Goal: Information Seeking & Learning: Learn about a topic

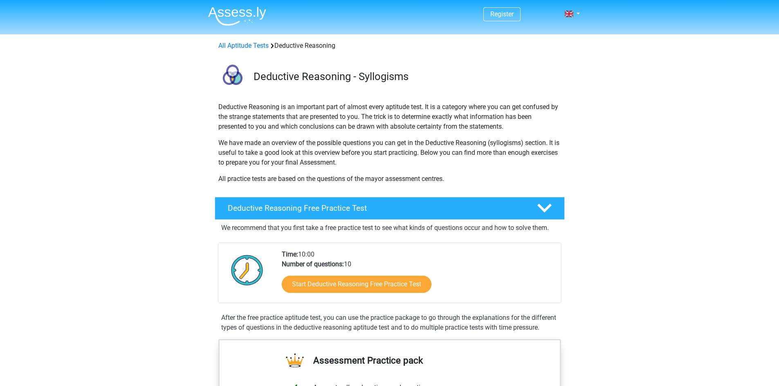
scroll to position [82, 0]
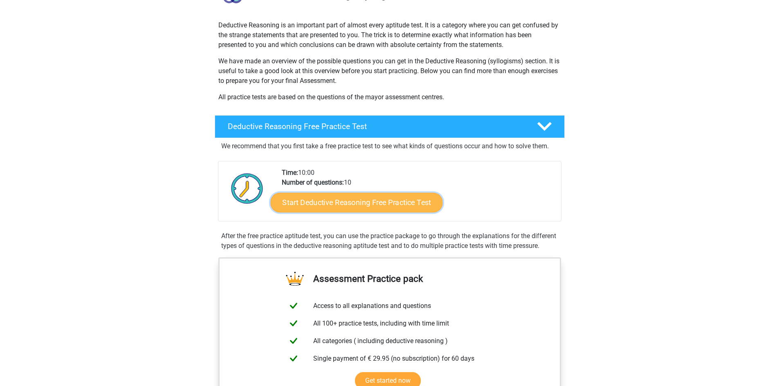
click at [347, 202] on link "Start Deductive Reasoning Free Practice Test" at bounding box center [356, 203] width 172 height 20
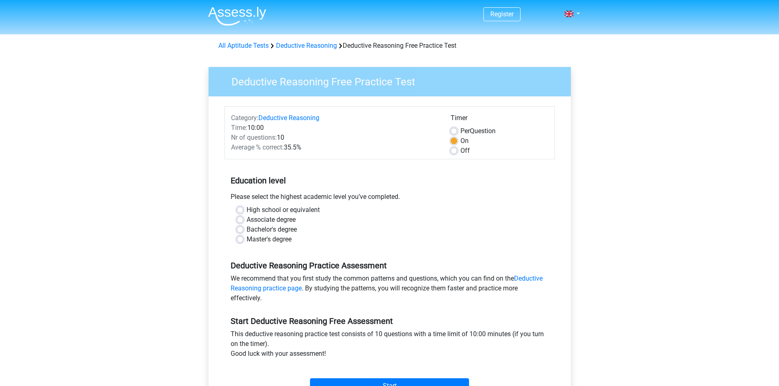
click at [247, 230] on label "Bachelor's degree" at bounding box center [272, 230] width 50 height 10
click at [238, 230] on input "Bachelor's degree" at bounding box center [240, 229] width 7 height 8
radio input "true"
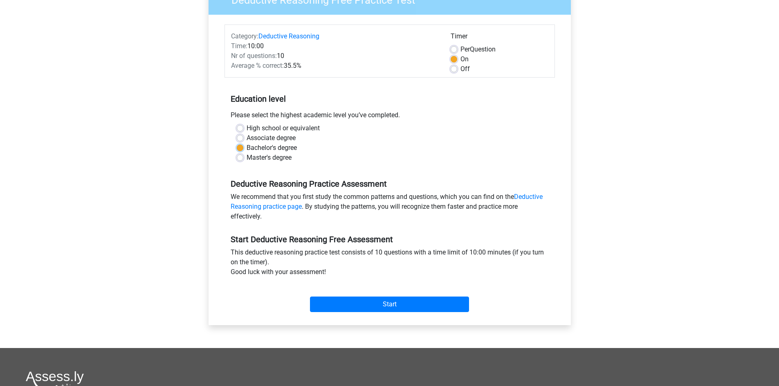
scroll to position [123, 0]
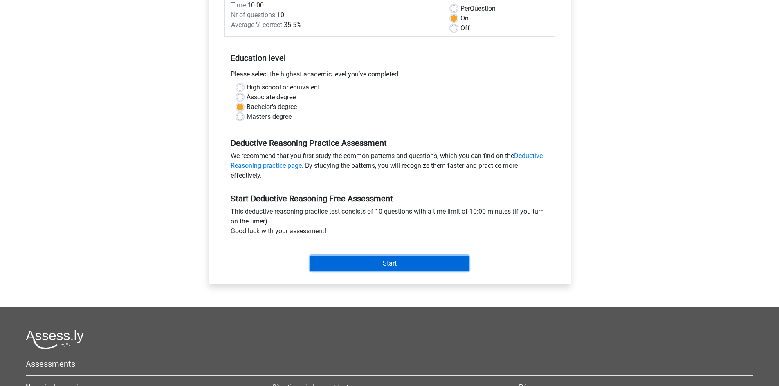
click at [388, 261] on input "Start" at bounding box center [389, 264] width 159 height 16
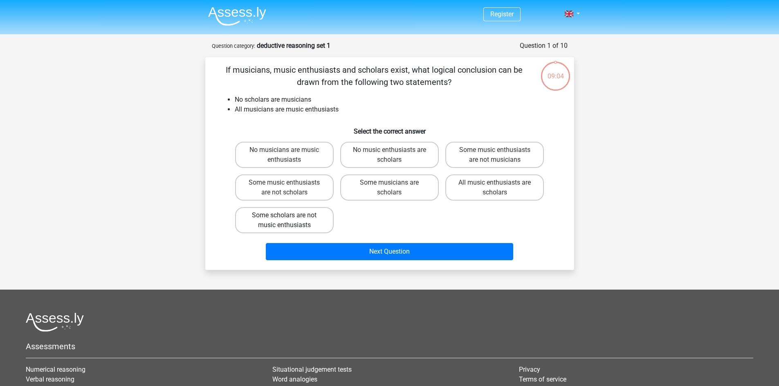
click at [287, 221] on label "Some scholars are not music enthusiasts" at bounding box center [284, 220] width 99 height 26
click at [287, 221] on input "Some scholars are not music enthusiasts" at bounding box center [286, 217] width 5 height 5
radio input "true"
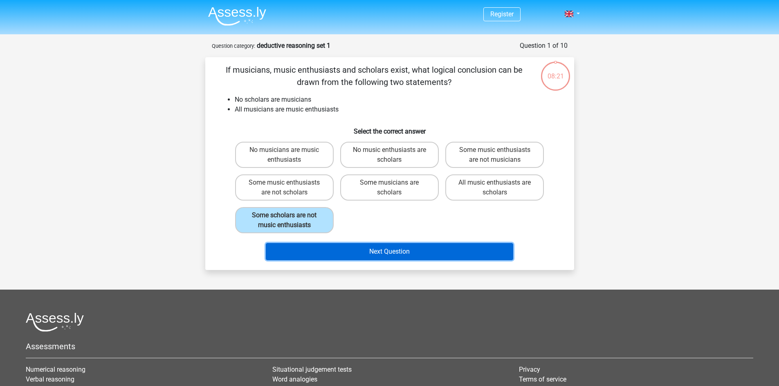
click at [388, 254] on button "Next Question" at bounding box center [389, 251] width 247 height 17
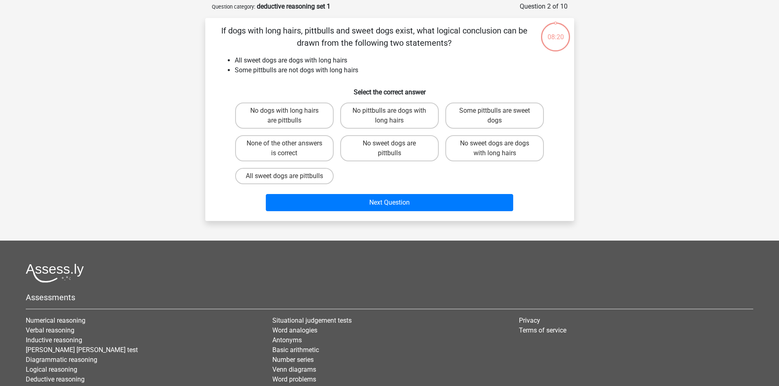
scroll to position [41, 0]
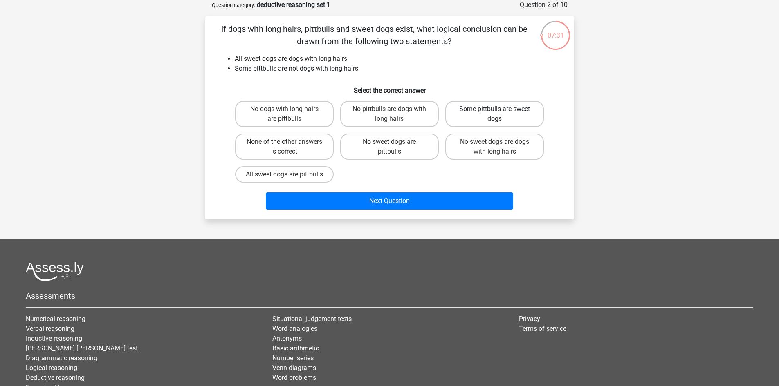
click at [472, 115] on label "Some pittbulls are sweet dogs" at bounding box center [494, 114] width 99 height 26
click at [495, 114] on input "Some pittbulls are sweet dogs" at bounding box center [497, 111] width 5 height 5
radio input "true"
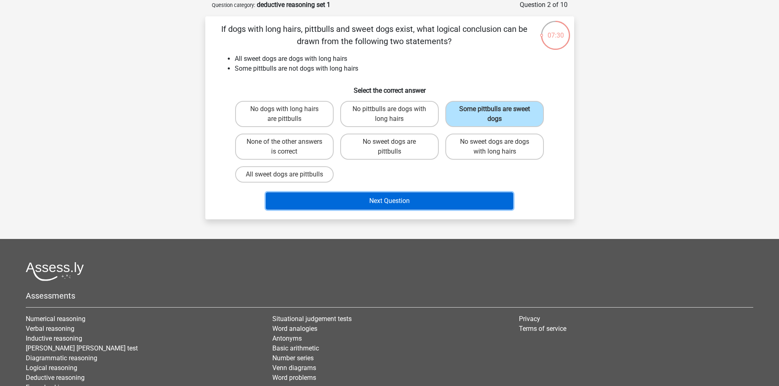
click at [428, 210] on button "Next Question" at bounding box center [389, 201] width 247 height 17
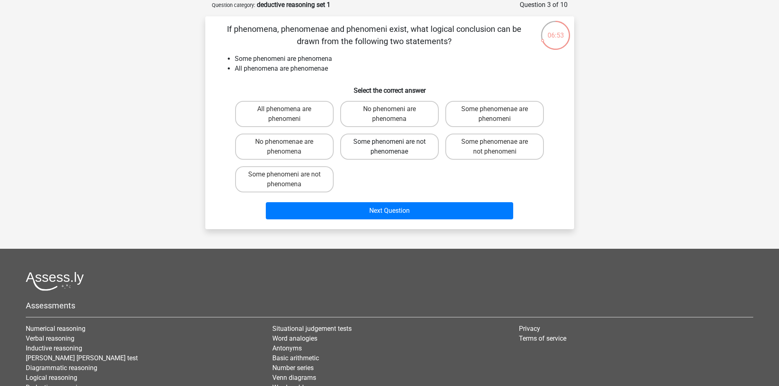
click at [362, 149] on label "Some phenomeni are not phenomenae" at bounding box center [389, 147] width 99 height 26
click at [389, 147] on input "Some phenomeni are not phenomenae" at bounding box center [391, 144] width 5 height 5
radio input "true"
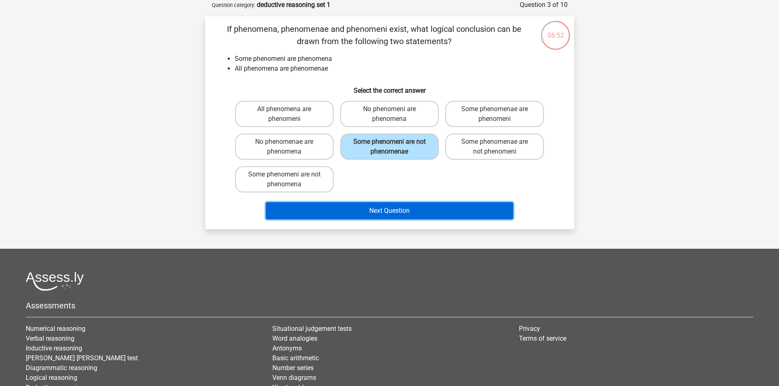
click at [391, 213] on button "Next Question" at bounding box center [389, 210] width 247 height 17
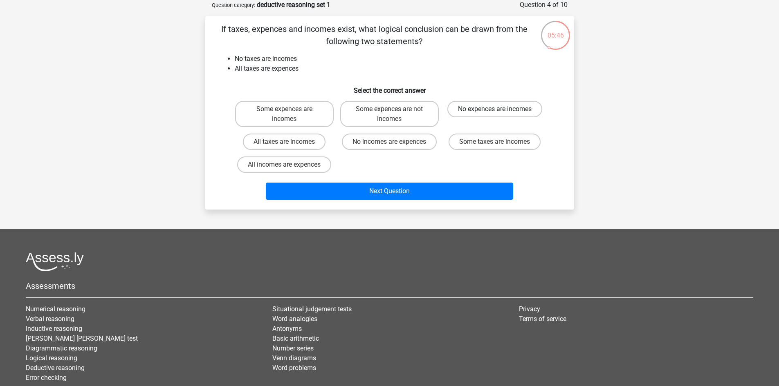
click at [504, 110] on label "No expences are incomes" at bounding box center [494, 109] width 95 height 16
click at [500, 110] on input "No expences are incomes" at bounding box center [497, 111] width 5 height 5
radio input "true"
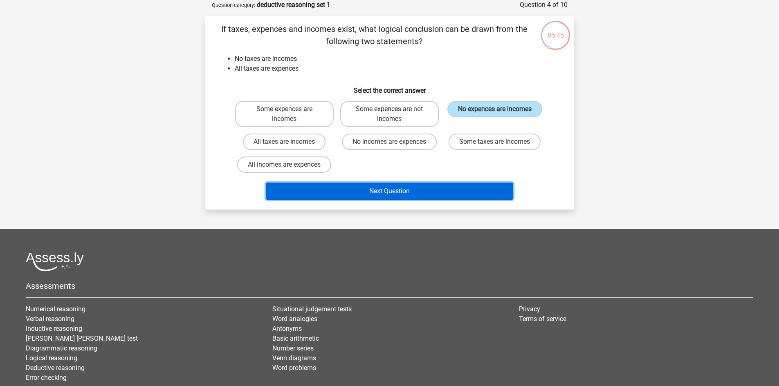
click at [392, 191] on button "Next Question" at bounding box center [389, 191] width 247 height 17
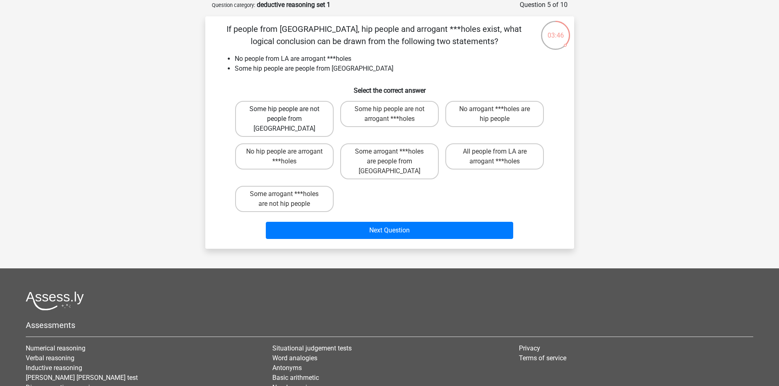
click at [311, 115] on label "Some hip people are not people from LA" at bounding box center [284, 119] width 99 height 36
click at [289, 114] on input "Some hip people are not people from LA" at bounding box center [286, 111] width 5 height 5
radio input "true"
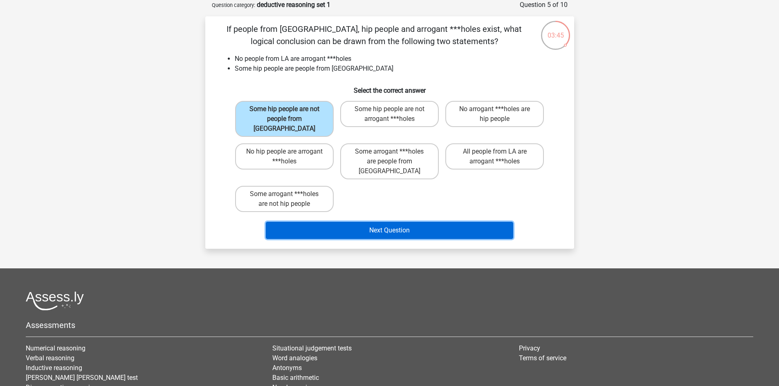
click at [391, 222] on button "Next Question" at bounding box center [389, 230] width 247 height 17
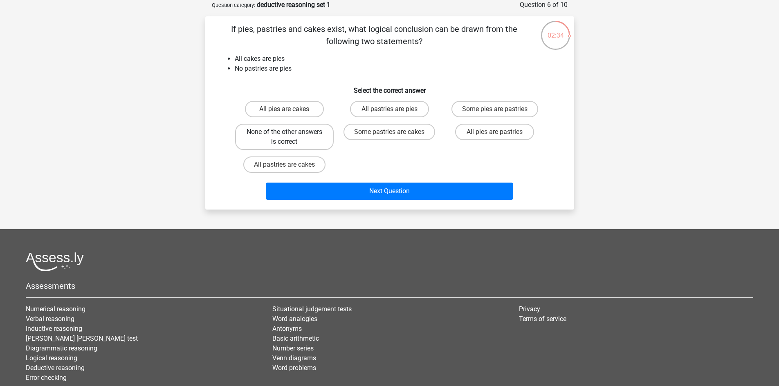
click at [275, 134] on label "None of the other answers is correct" at bounding box center [284, 137] width 99 height 26
click at [284, 134] on input "None of the other answers is correct" at bounding box center [286, 134] width 5 height 5
radio input "true"
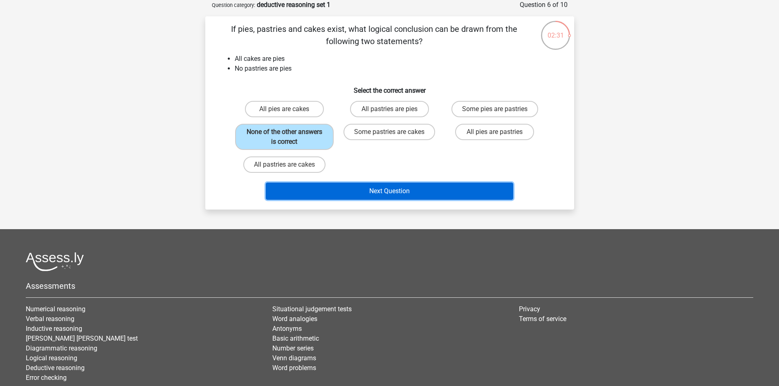
click at [385, 193] on button "Next Question" at bounding box center [389, 191] width 247 height 17
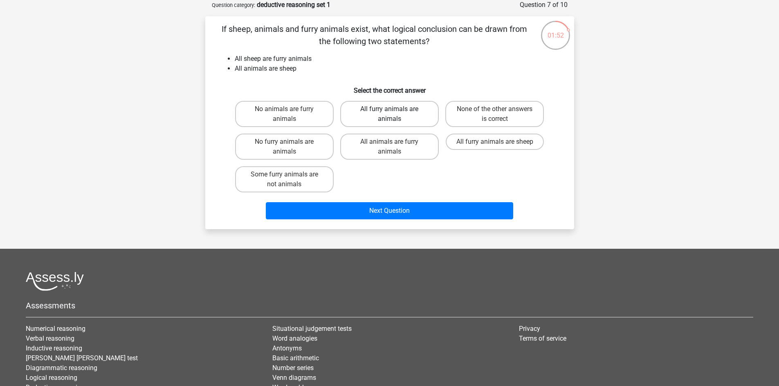
click at [357, 115] on label "All furry animals are animals" at bounding box center [389, 114] width 99 height 26
click at [389, 114] on input "All furry animals are animals" at bounding box center [391, 111] width 5 height 5
radio input "true"
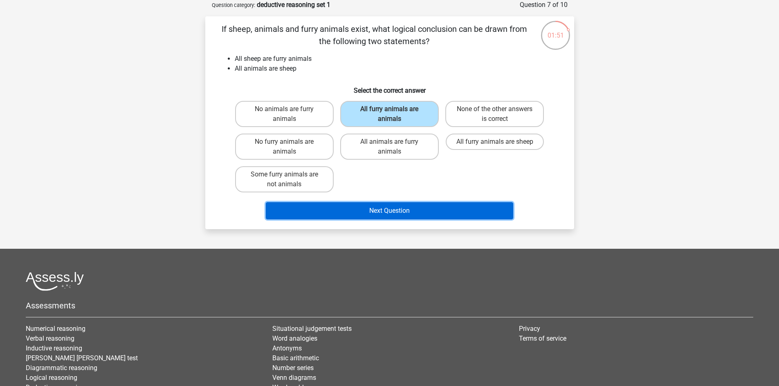
click at [386, 210] on button "Next Question" at bounding box center [389, 210] width 247 height 17
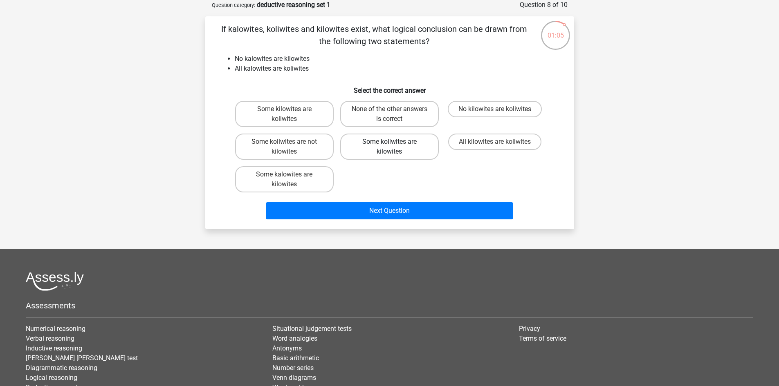
click at [405, 150] on label "Some koliwites are kilowites" at bounding box center [389, 147] width 99 height 26
click at [395, 147] on input "Some koliwites are kilowites" at bounding box center [391, 144] width 5 height 5
radio input "true"
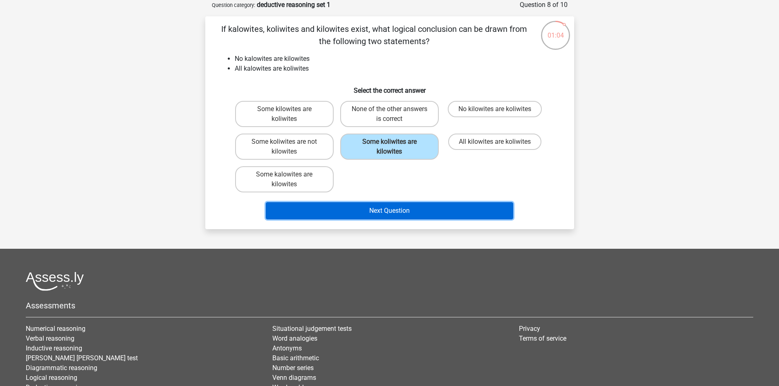
click at [404, 214] on button "Next Question" at bounding box center [389, 210] width 247 height 17
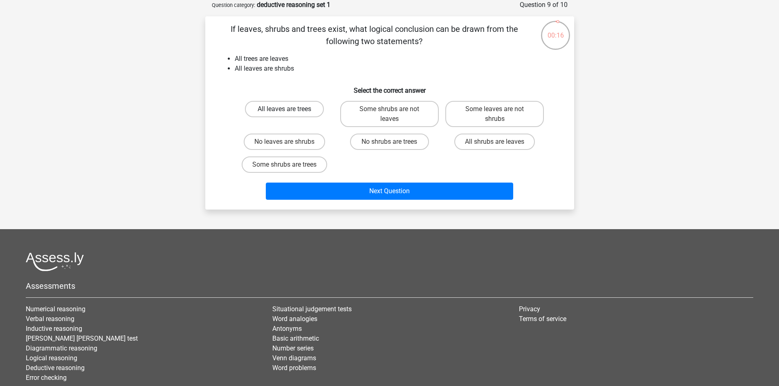
click at [283, 110] on label "All leaves are trees" at bounding box center [284, 109] width 79 height 16
click at [284, 110] on input "All leaves are trees" at bounding box center [286, 111] width 5 height 5
radio input "true"
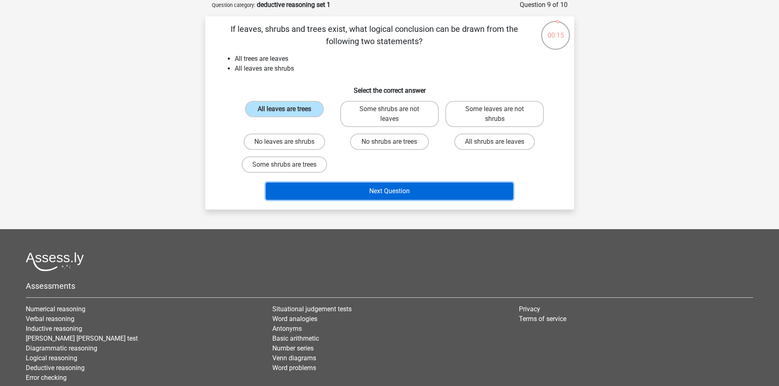
click at [376, 188] on button "Next Question" at bounding box center [389, 191] width 247 height 17
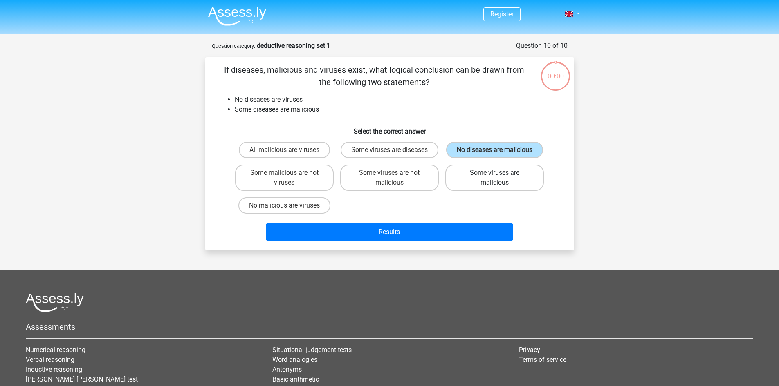
scroll to position [41, 0]
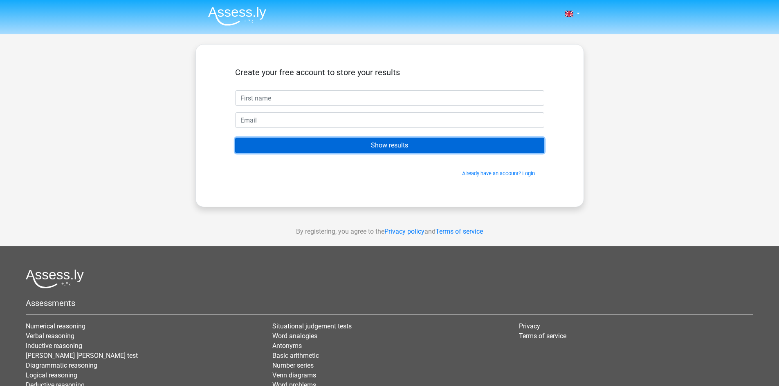
click at [362, 143] on input "Show results" at bounding box center [389, 146] width 309 height 16
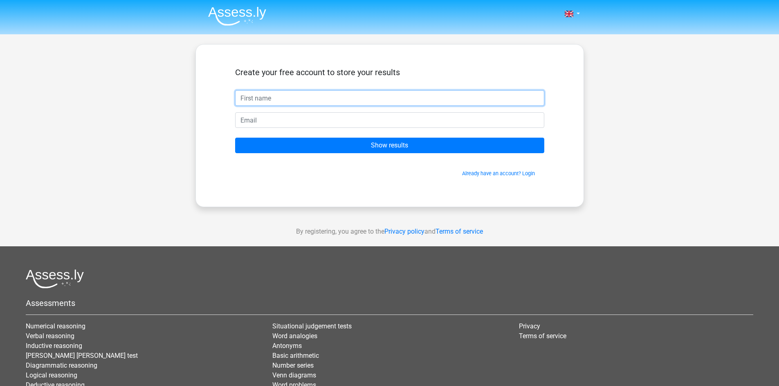
click at [286, 97] on input "text" at bounding box center [389, 98] width 309 height 16
type input "[PERSON_NAME]"
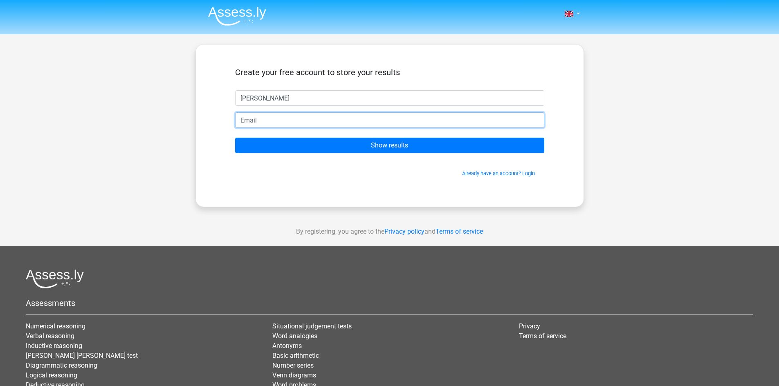
click at [267, 124] on input "email" at bounding box center [389, 120] width 309 height 16
type input "[EMAIL_ADDRESS][DOMAIN_NAME]"
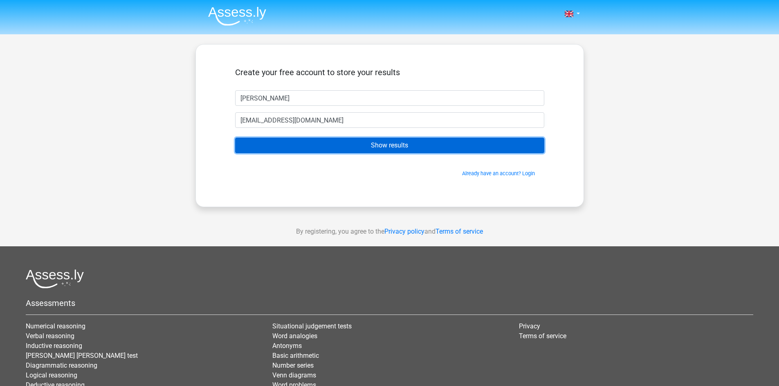
click at [389, 146] on input "Show results" at bounding box center [389, 146] width 309 height 16
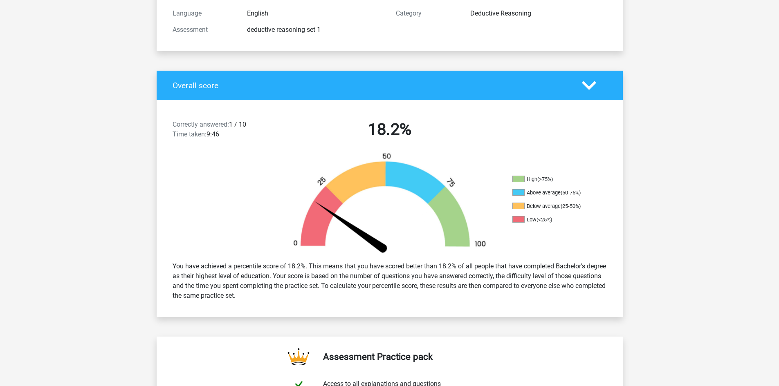
scroll to position [123, 0]
